Goal: Find specific page/section: Find specific page/section

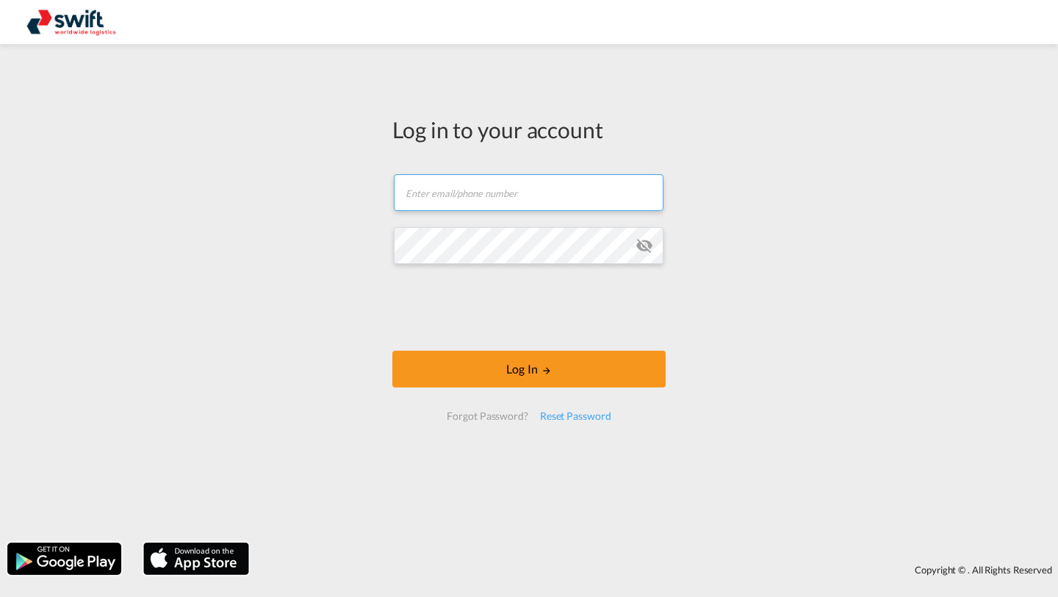
type input "[PERSON_NAME][EMAIL_ADDRESS][DOMAIN_NAME]"
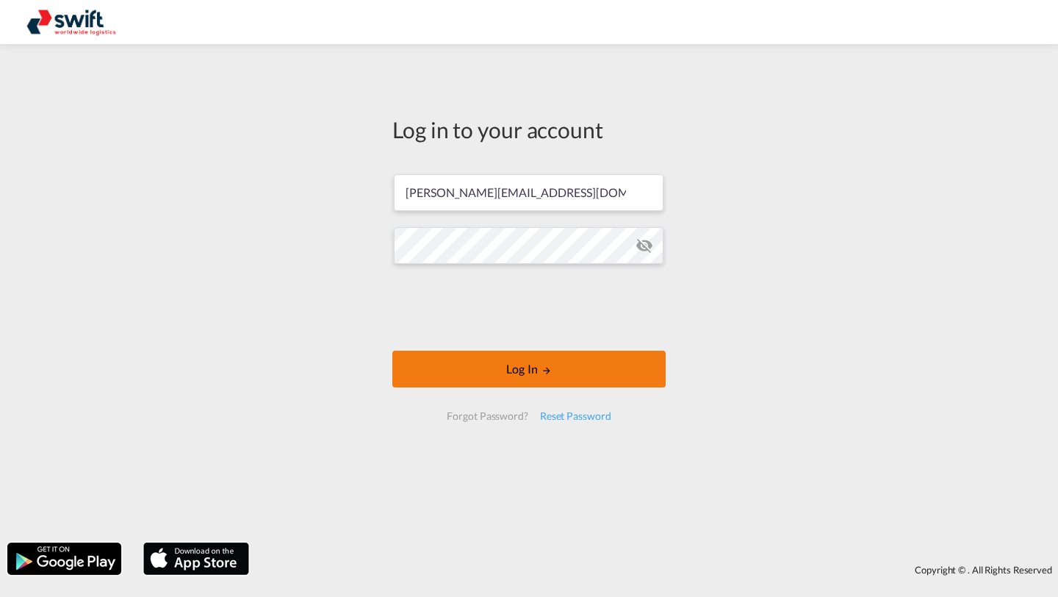
click at [488, 376] on button "Log In" at bounding box center [528, 368] width 273 height 37
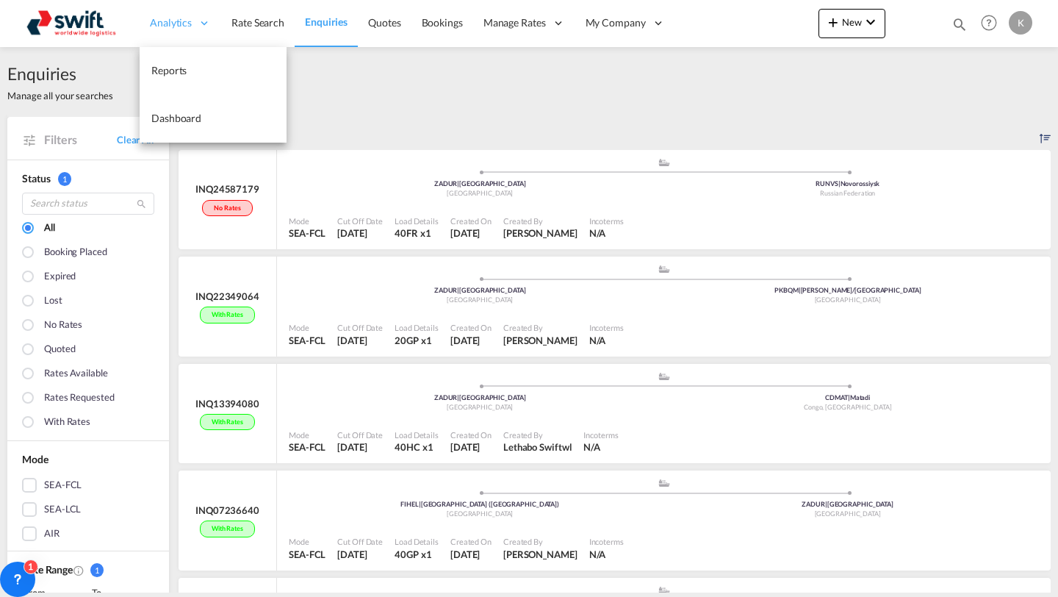
click at [187, 18] on span "Analytics" at bounding box center [171, 22] width 42 height 15
click at [163, 83] on link "Reports" at bounding box center [213, 71] width 147 height 48
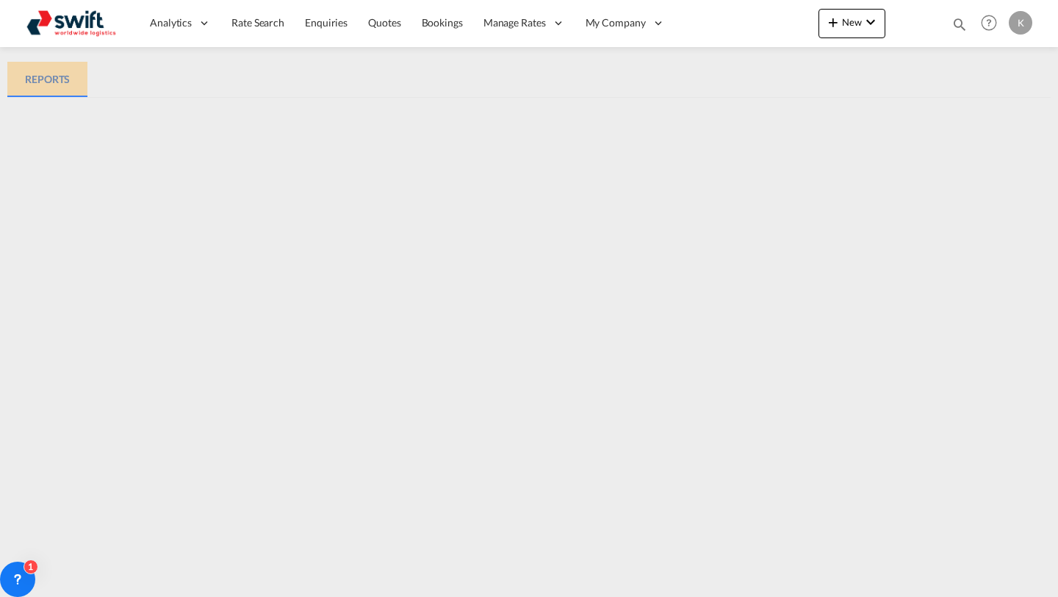
click at [57, 84] on div "REPORTS" at bounding box center [47, 80] width 45 height 18
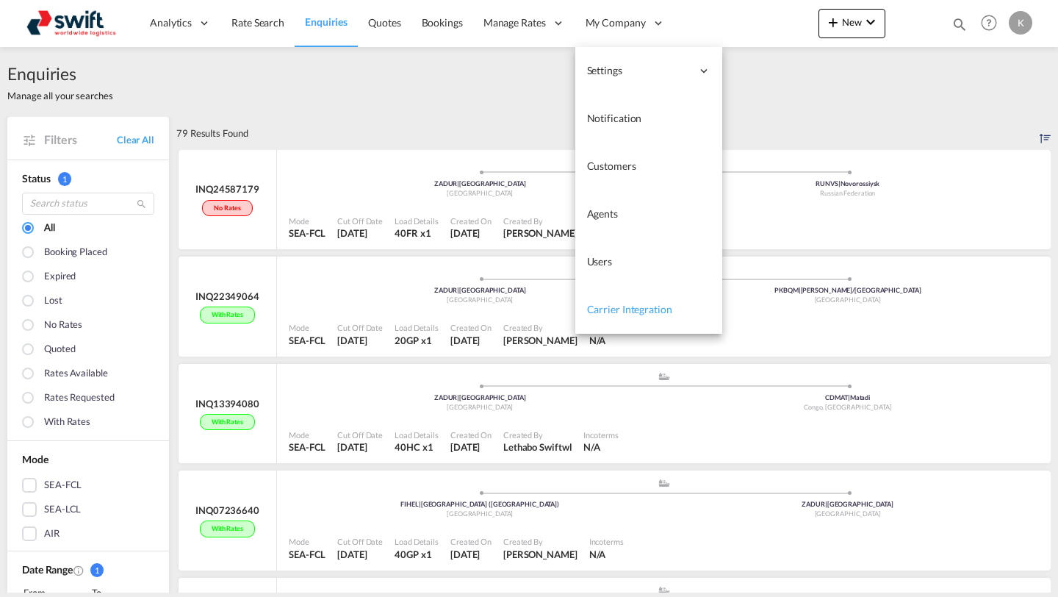
click at [608, 317] on link "Carrier Integration" at bounding box center [648, 310] width 147 height 48
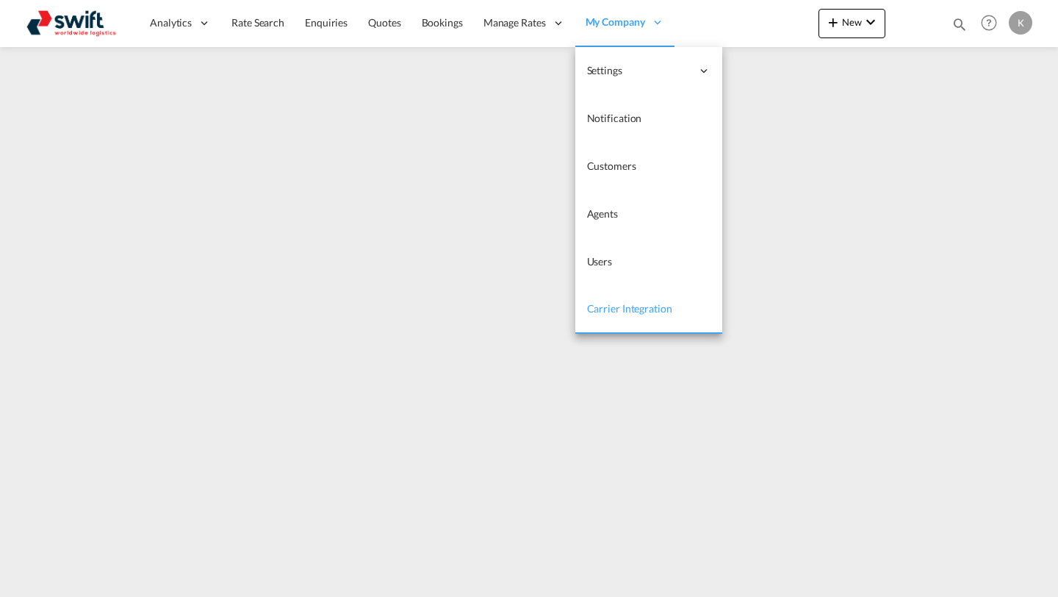
click at [602, 15] on span "My Company" at bounding box center [615, 22] width 60 height 15
click at [610, 306] on span "Carrier Integration" at bounding box center [629, 308] width 85 height 12
